Goal: Task Accomplishment & Management: Check status

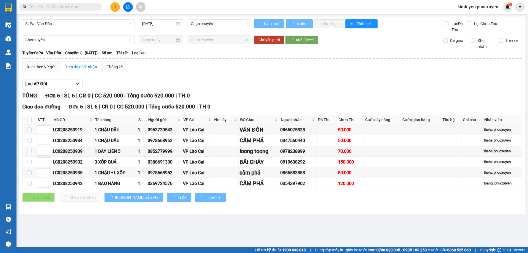
type input "[DATE]"
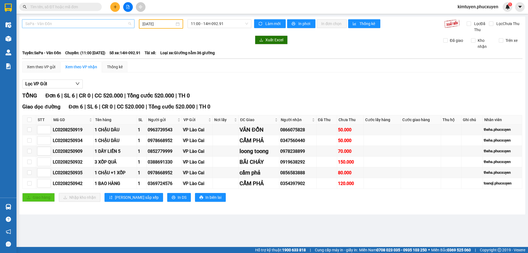
click at [60, 20] on span "SaPa - Vân Đồn" at bounding box center [78, 24] width 106 height 8
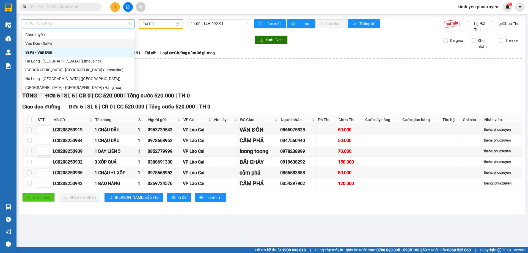
click at [40, 43] on div "Vân Đồn - SaPa" at bounding box center [78, 43] width 106 height 6
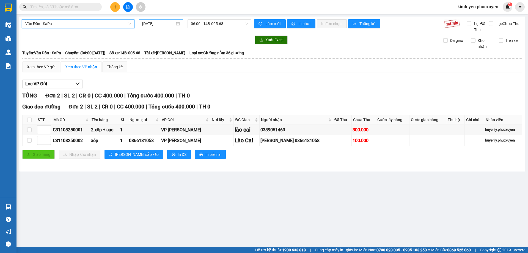
click at [178, 24] on div "[DATE]" at bounding box center [161, 24] width 38 height 6
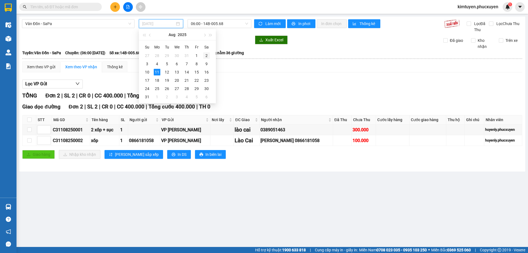
click at [207, 56] on div "2" at bounding box center [206, 55] width 7 height 7
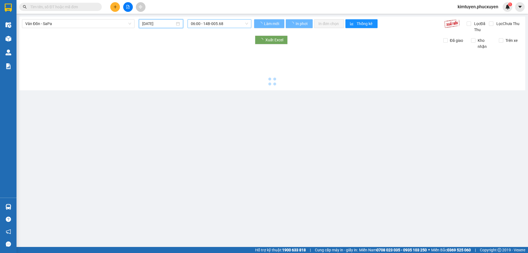
type input "[DATE]"
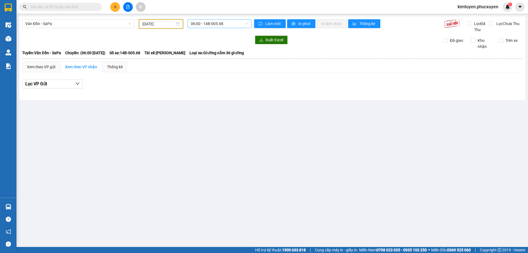
click at [228, 23] on span "06:00 - 14B-005.68" at bounding box center [219, 24] width 57 height 8
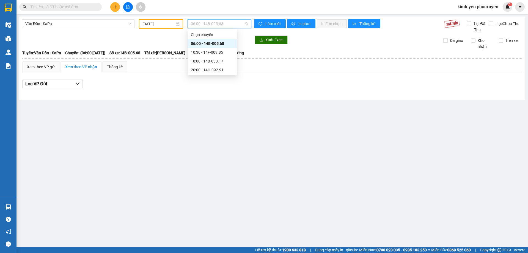
click at [223, 42] on div "06:00 - 14B-005.68" at bounding box center [212, 43] width 43 height 6
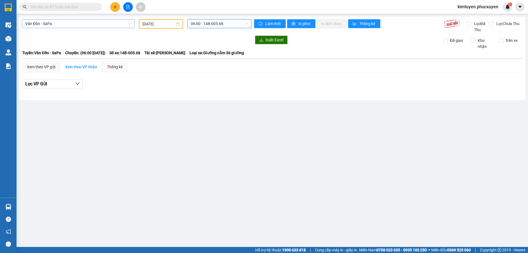
click at [50, 24] on span "Vân Đồn - SaPa" at bounding box center [78, 24] width 106 height 8
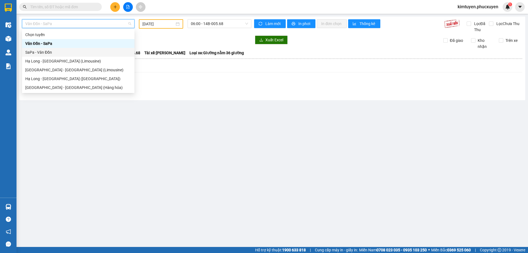
click at [47, 51] on div "SaPa - Vân Đồn" at bounding box center [78, 52] width 106 height 6
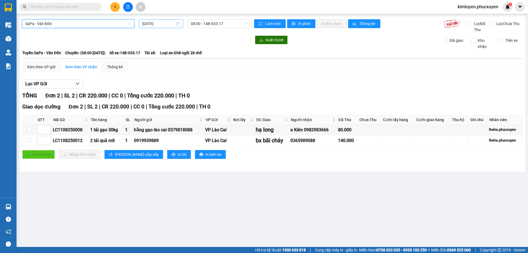
click at [177, 25] on div "[DATE]" at bounding box center [161, 24] width 38 height 6
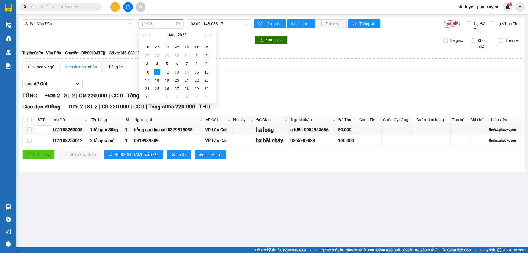
click at [206, 57] on div "2" at bounding box center [206, 55] width 7 height 7
type input "[DATE]"
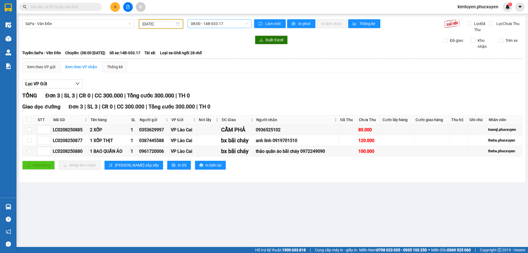
click at [230, 23] on span "08:00 - 14B-033.17" at bounding box center [219, 24] width 57 height 8
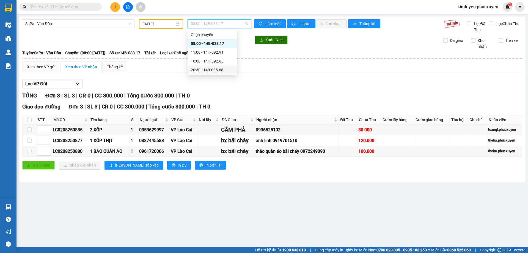
click at [220, 70] on div "20:30 - 14B-005.68" at bounding box center [212, 70] width 43 height 6
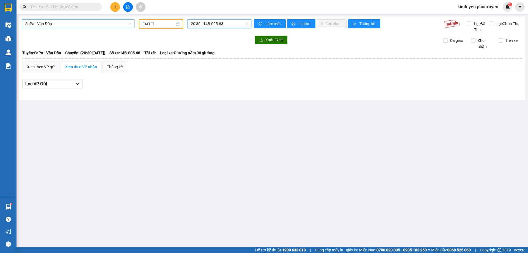
click at [61, 22] on span "SaPa - Vân Đồn" at bounding box center [78, 24] width 106 height 8
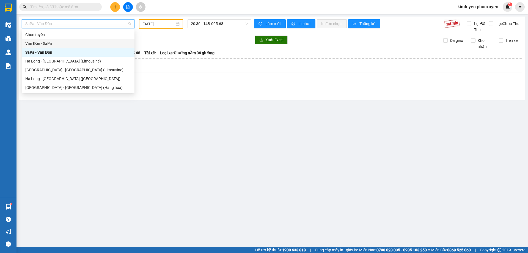
click at [50, 41] on div "Vân Đồn - SaPa" at bounding box center [78, 43] width 106 height 6
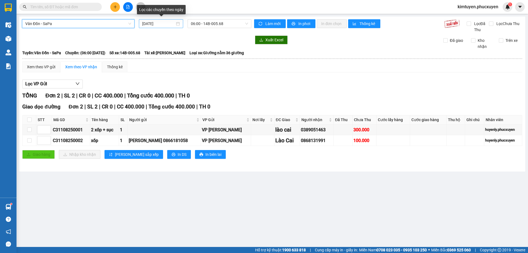
click at [178, 23] on div "[DATE]" at bounding box center [161, 24] width 38 height 6
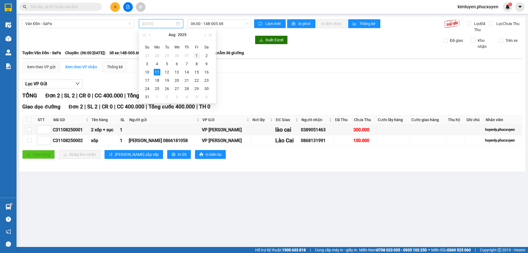
click at [196, 55] on div "1" at bounding box center [196, 55] width 7 height 7
type input "[DATE]"
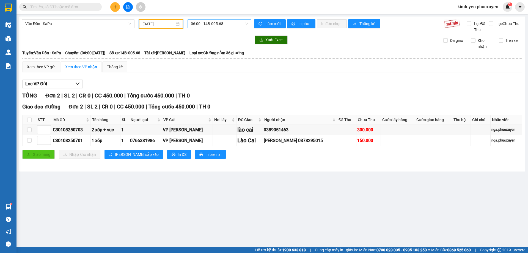
click at [229, 24] on span "06:00 - 14B-005.68" at bounding box center [219, 24] width 57 height 8
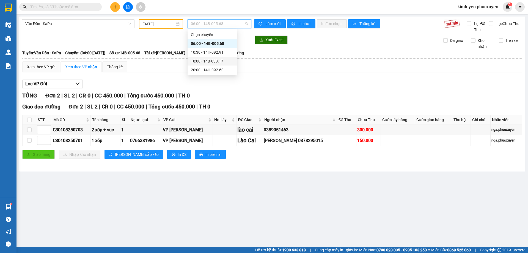
click at [211, 58] on div "18:00 - 14B-033.17" at bounding box center [212, 61] width 43 height 6
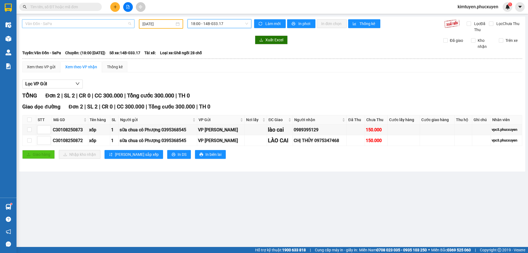
click at [67, 24] on span "Vân Đồn - SaPa" at bounding box center [78, 24] width 106 height 8
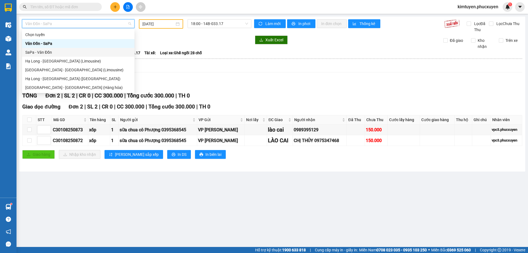
click at [49, 50] on div "SaPa - Vân Đồn" at bounding box center [78, 52] width 106 height 6
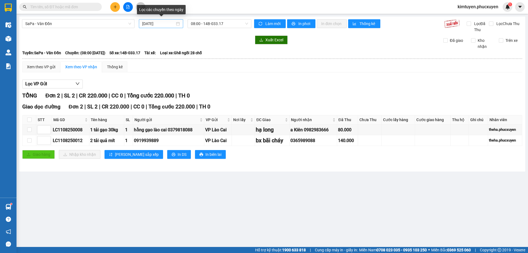
click at [177, 24] on div "[DATE]" at bounding box center [161, 24] width 38 height 6
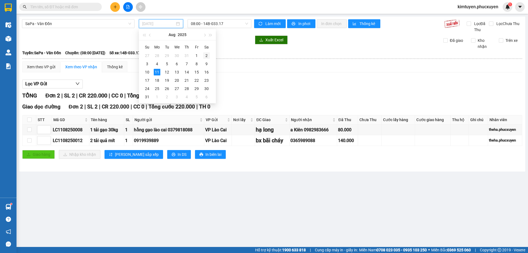
click at [208, 55] on div "2" at bounding box center [206, 55] width 7 height 7
type input "[DATE]"
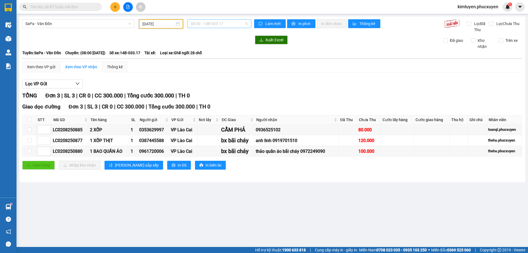
click at [232, 23] on span "08:00 - 14B-033.17" at bounding box center [219, 24] width 57 height 8
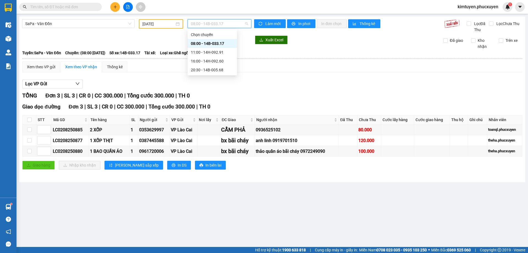
click at [219, 40] on div "08:00 - 14B-033.17" at bounding box center [212, 43] width 43 height 6
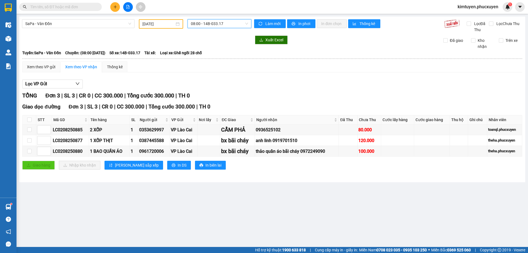
click at [57, 19] on div "SaPa - Vân Đồn [DATE] 08:00 08:00 - 14B-033.17 Làm mới In phơi In đơn chọn Thốn…" at bounding box center [272, 100] width 506 height 166
click at [61, 24] on span "SaPa - Vân Đồn" at bounding box center [78, 24] width 106 height 8
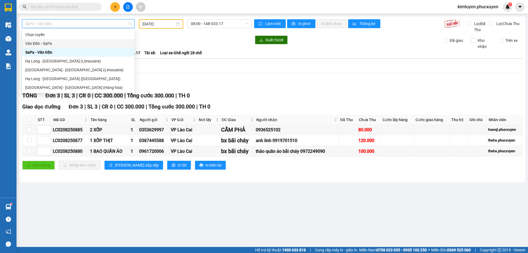
click at [55, 42] on div "Vân Đồn - SaPa" at bounding box center [78, 43] width 106 height 6
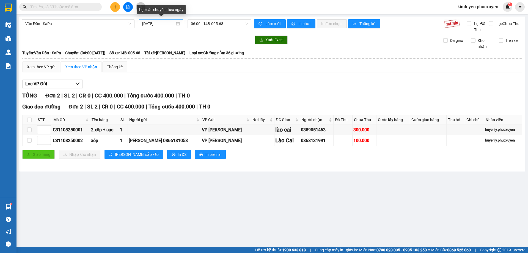
click at [177, 24] on div "[DATE]" at bounding box center [161, 24] width 38 height 6
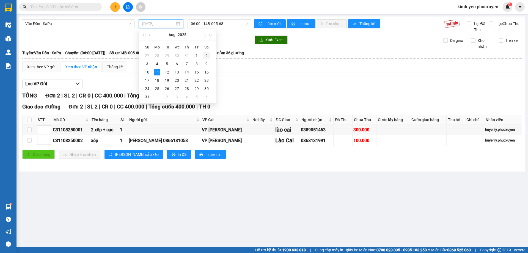
click at [209, 55] on div "2" at bounding box center [206, 55] width 7 height 7
type input "[DATE]"
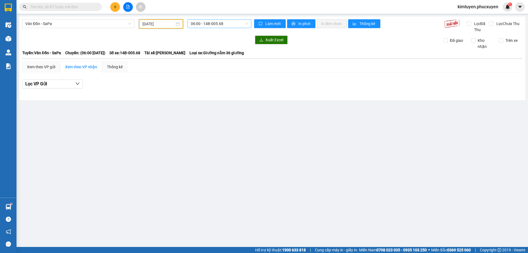
click at [227, 24] on span "06:00 - 14B-005.68" at bounding box center [219, 24] width 57 height 8
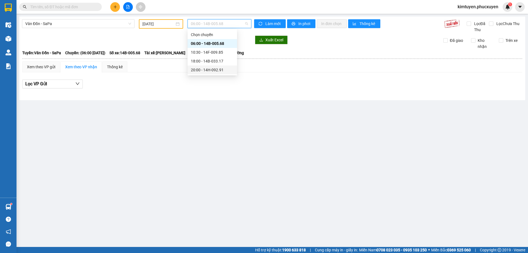
drag, startPoint x: 224, startPoint y: 70, endPoint x: 78, endPoint y: 6, distance: 159.3
click at [223, 70] on div "20:00 - 14H-092.91" at bounding box center [212, 70] width 43 height 6
